Goal: Task Accomplishment & Management: Manage account settings

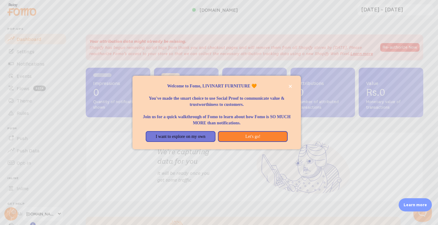
click at [296, 85] on div "Welcome to Fomo, LIVINART FURNITURE 🧡 You've made the smart choice to use Socia…" at bounding box center [216, 113] width 168 height 74
click at [290, 85] on icon "close," at bounding box center [290, 86] width 3 height 3
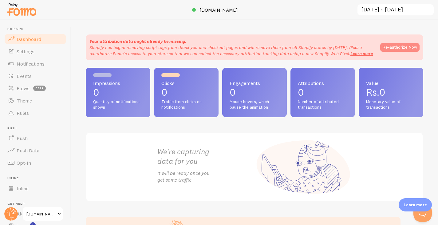
click at [382, 46] on button "Re-authorize Now" at bounding box center [399, 47] width 39 height 9
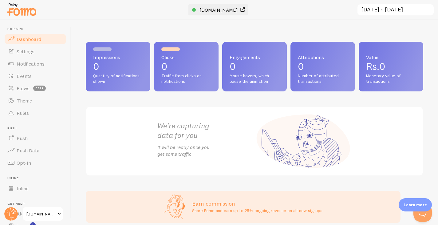
click at [222, 10] on span "[DOMAIN_NAME]" at bounding box center [219, 10] width 38 height 6
